Goal: Task Accomplishment & Management: Use online tool/utility

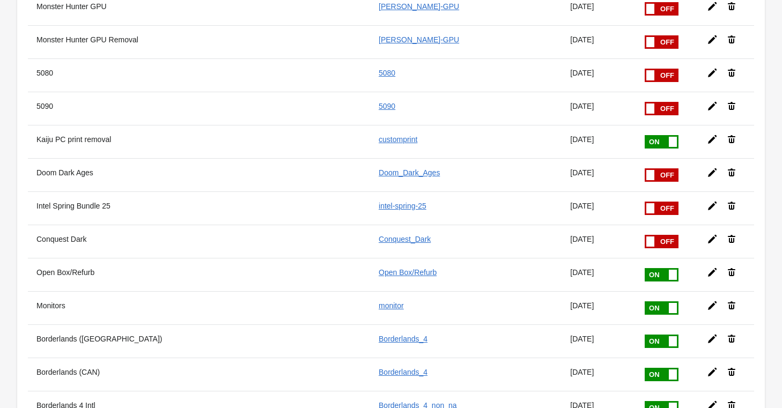
scroll to position [1339, 0]
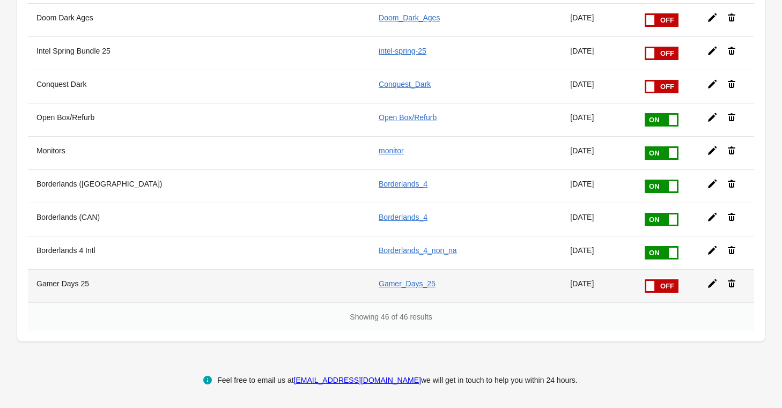
click at [669, 279] on span at bounding box center [645, 279] width 68 height 0
click at [0, 0] on input "checkbox" at bounding box center [0, 0] width 0 height 0
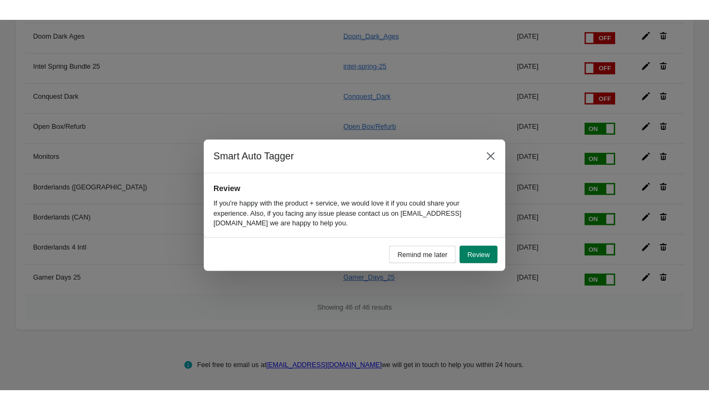
scroll to position [1337, 0]
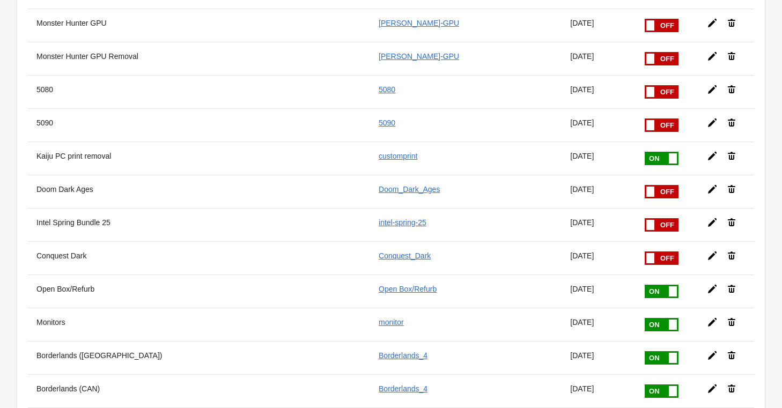
scroll to position [1339, 0]
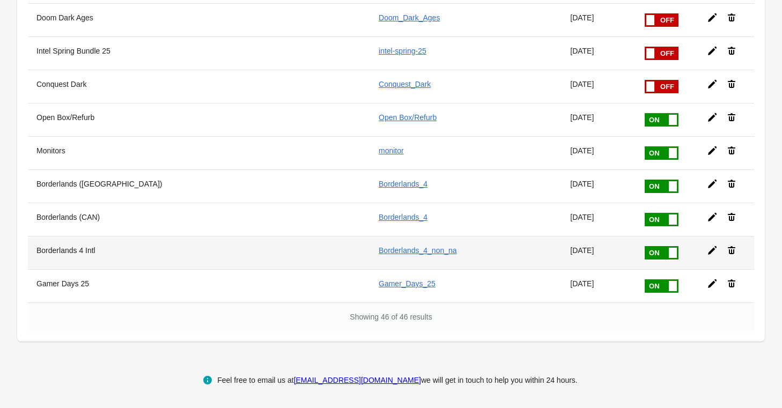
click at [710, 250] on icon at bounding box center [712, 250] width 9 height 9
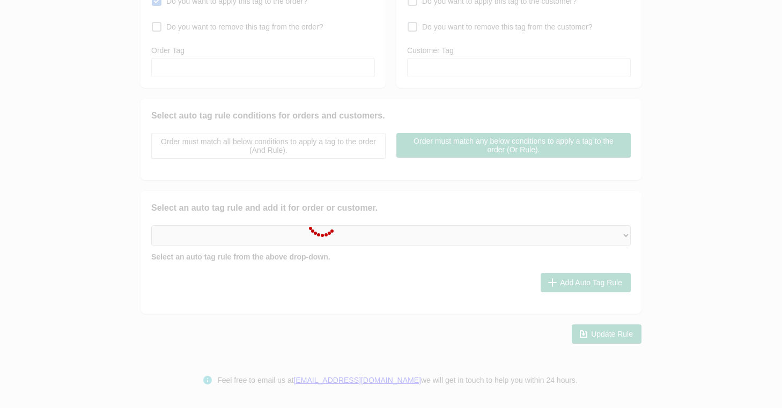
type input "Borderlands 4 Intl"
checkbox input "true"
type input "Borderlands_4_non_na"
select select "2"
select select "8"
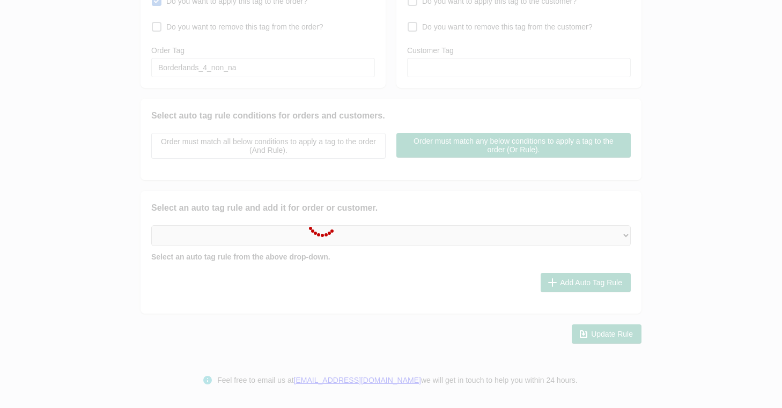
select select "8"
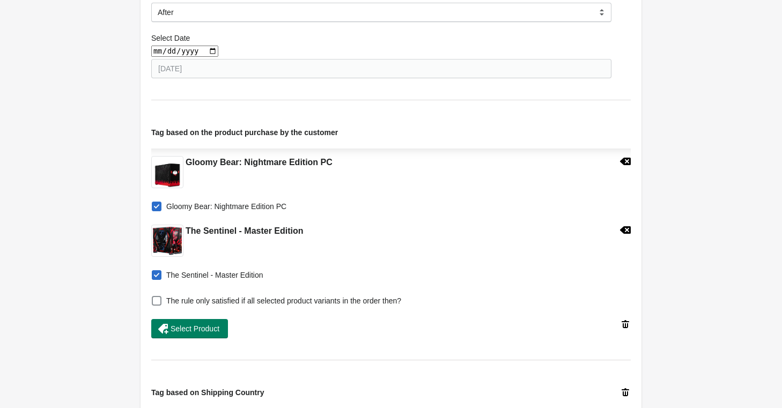
scroll to position [480, 0]
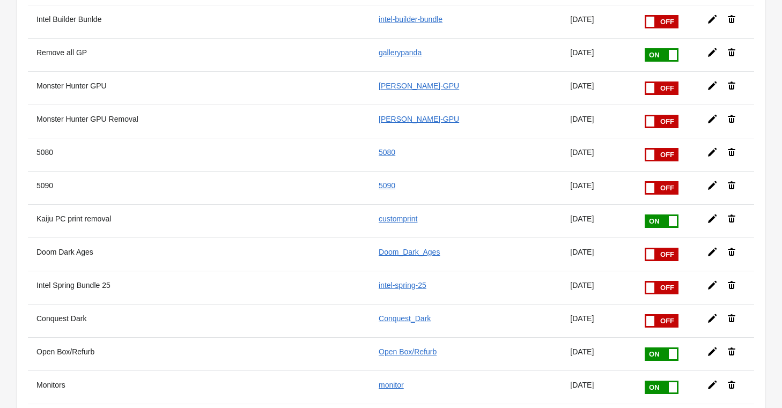
scroll to position [1339, 0]
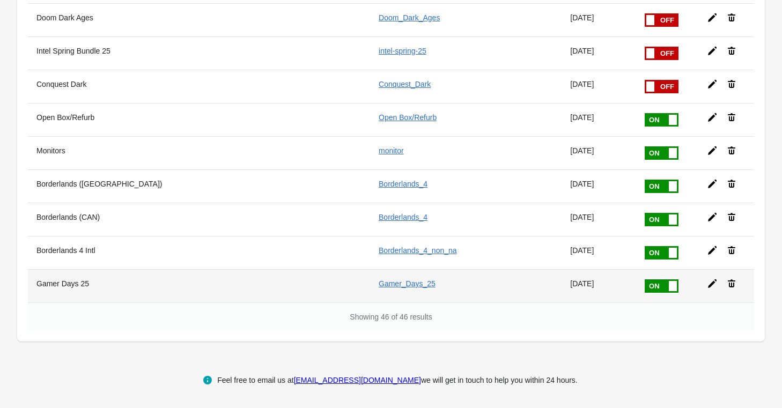
click at [708, 283] on icon at bounding box center [712, 283] width 11 height 11
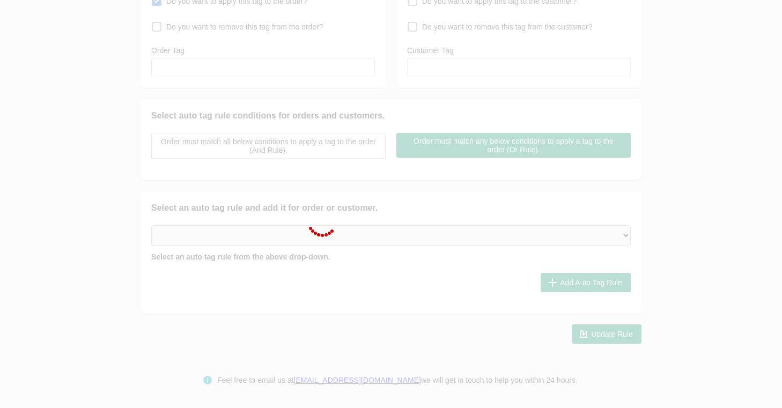
type input "Gamer Days 25"
checkbox input "true"
type input "Gamer_Days_25"
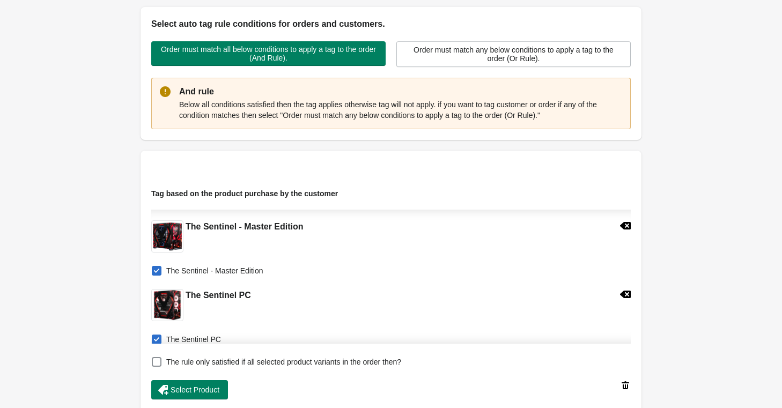
scroll to position [422, 0]
